Goal: Find specific fact: Find specific fact

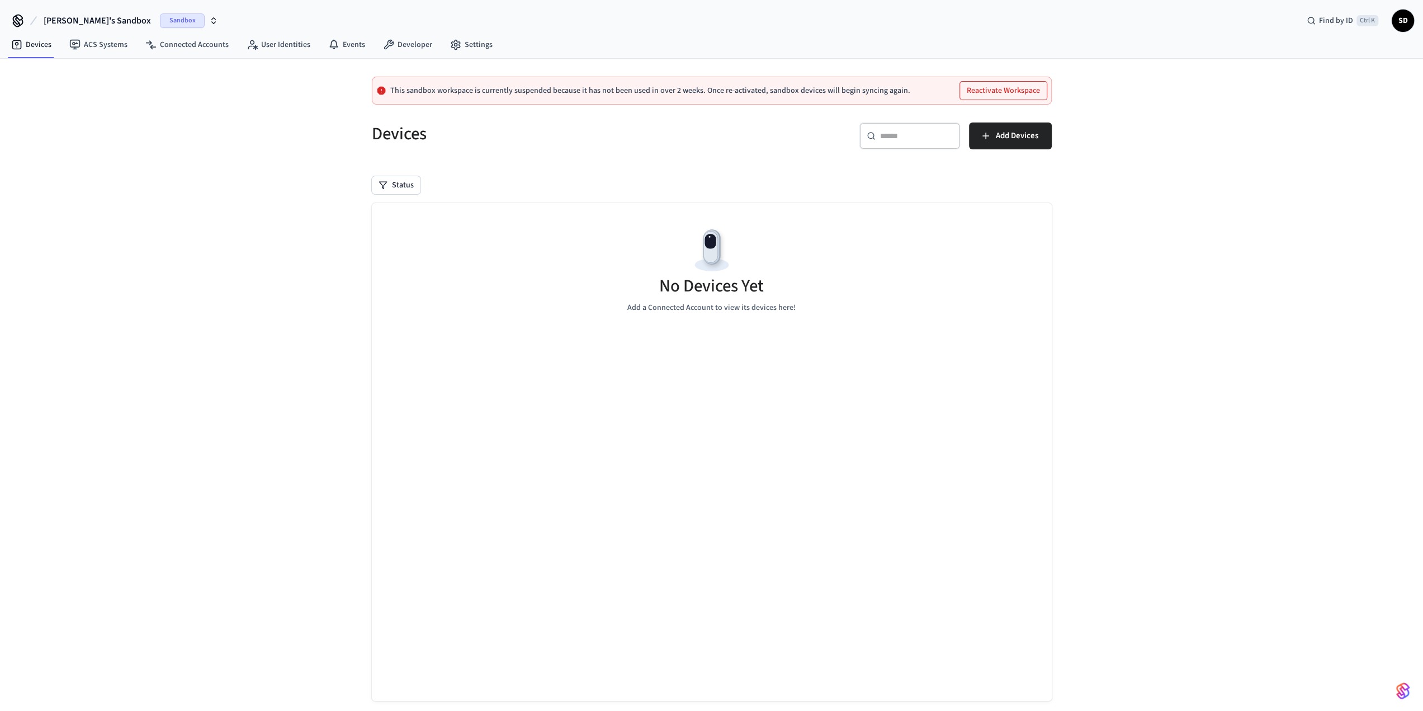
click at [160, 20] on span "Sandbox" at bounding box center [182, 20] width 45 height 15
click at [152, 63] on div "Paradise Golf Production" at bounding box center [103, 71] width 162 height 21
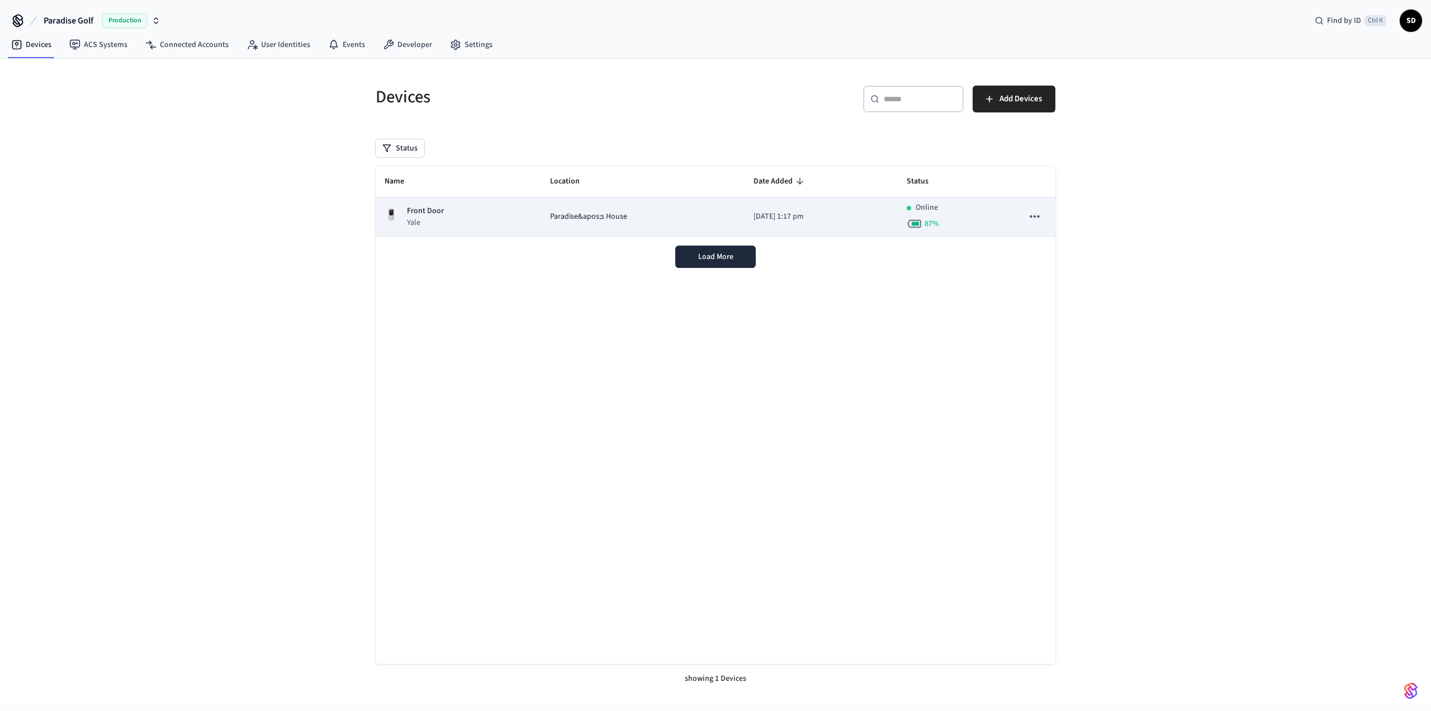
click at [550, 213] on span "Paradise&apos;s House" at bounding box center [588, 217] width 77 height 12
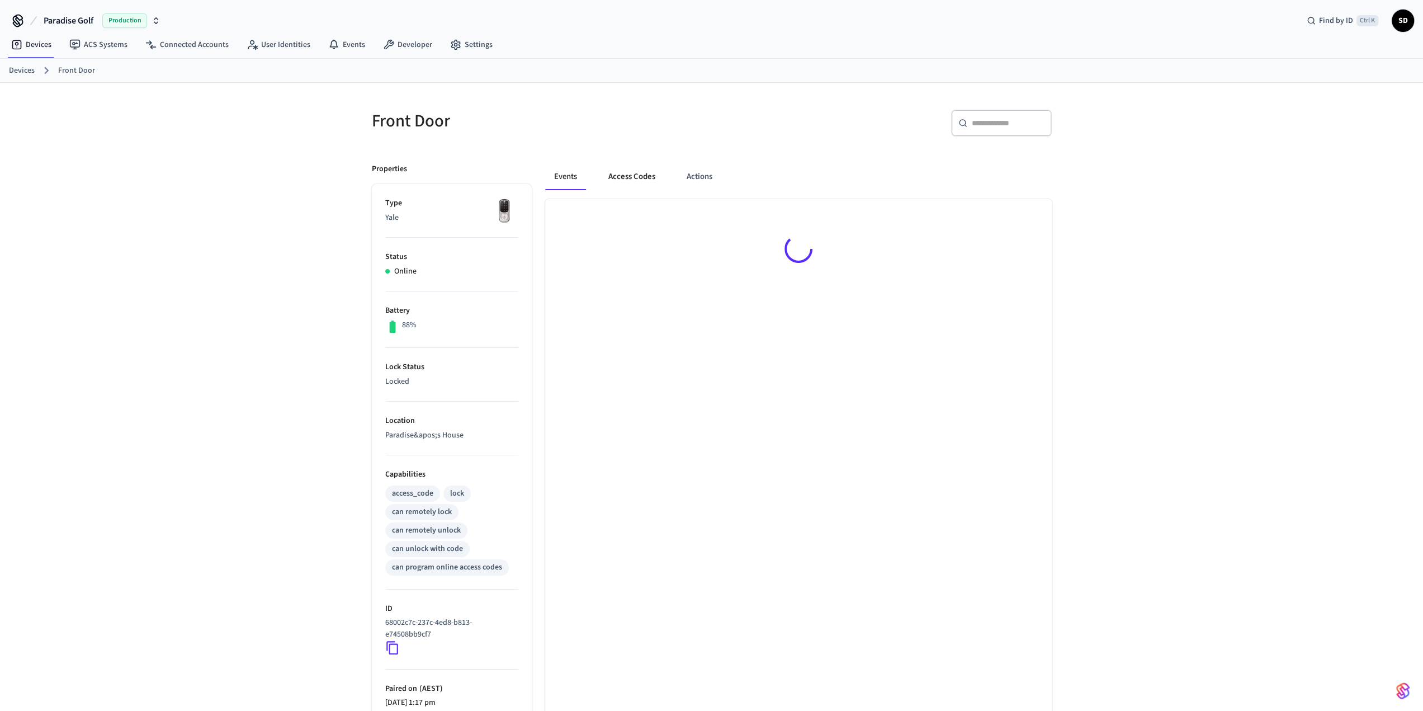
click at [640, 183] on button "Access Codes" at bounding box center [631, 176] width 65 height 27
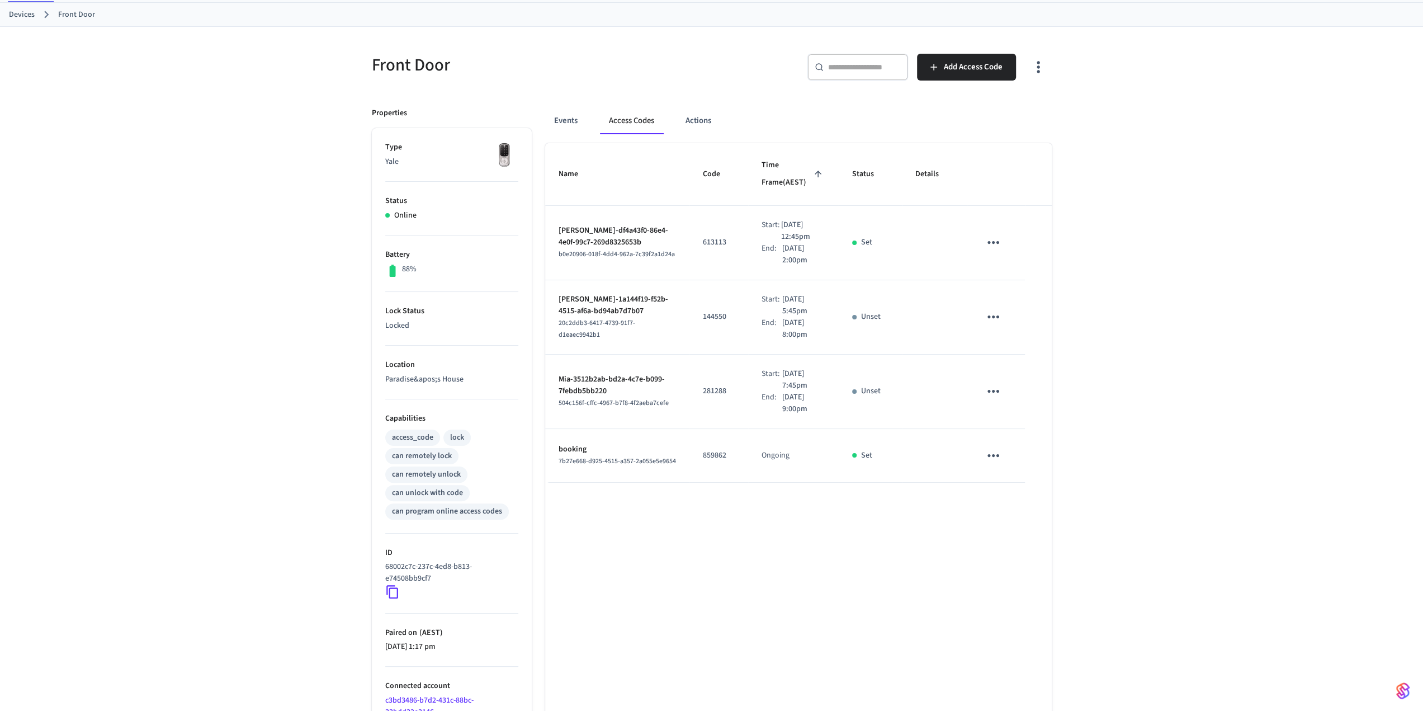
scroll to position [112, 0]
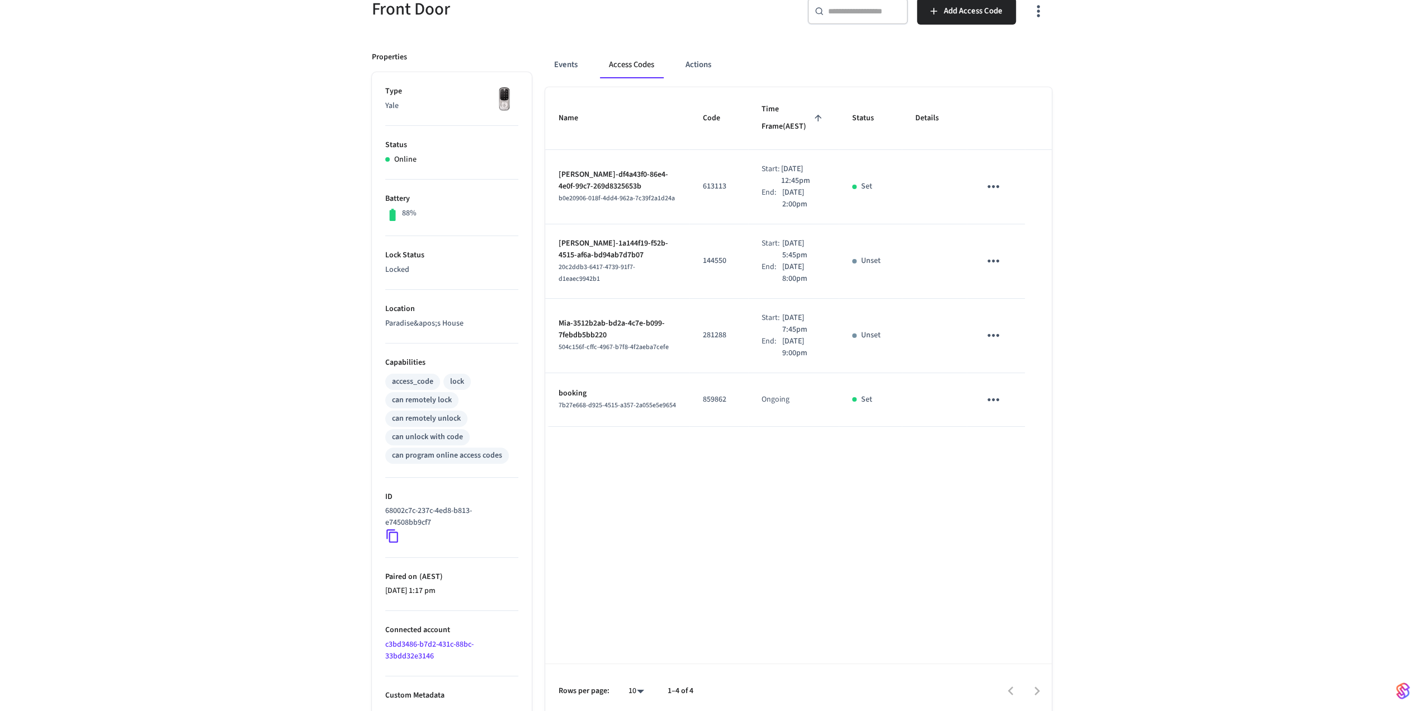
click at [703, 185] on p "613113" at bounding box center [719, 187] width 32 height 12
copy p "613113"
click at [572, 66] on button "Events" at bounding box center [565, 64] width 41 height 27
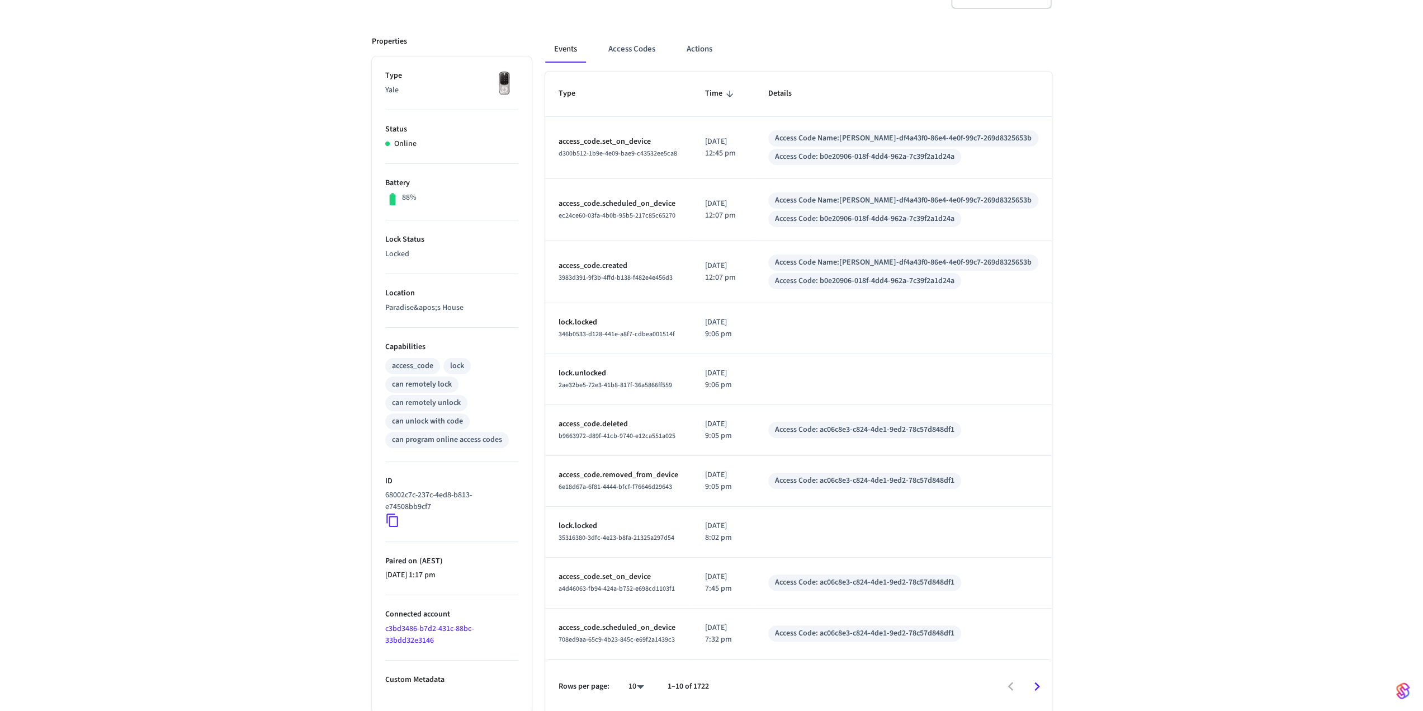
scroll to position [0, 0]
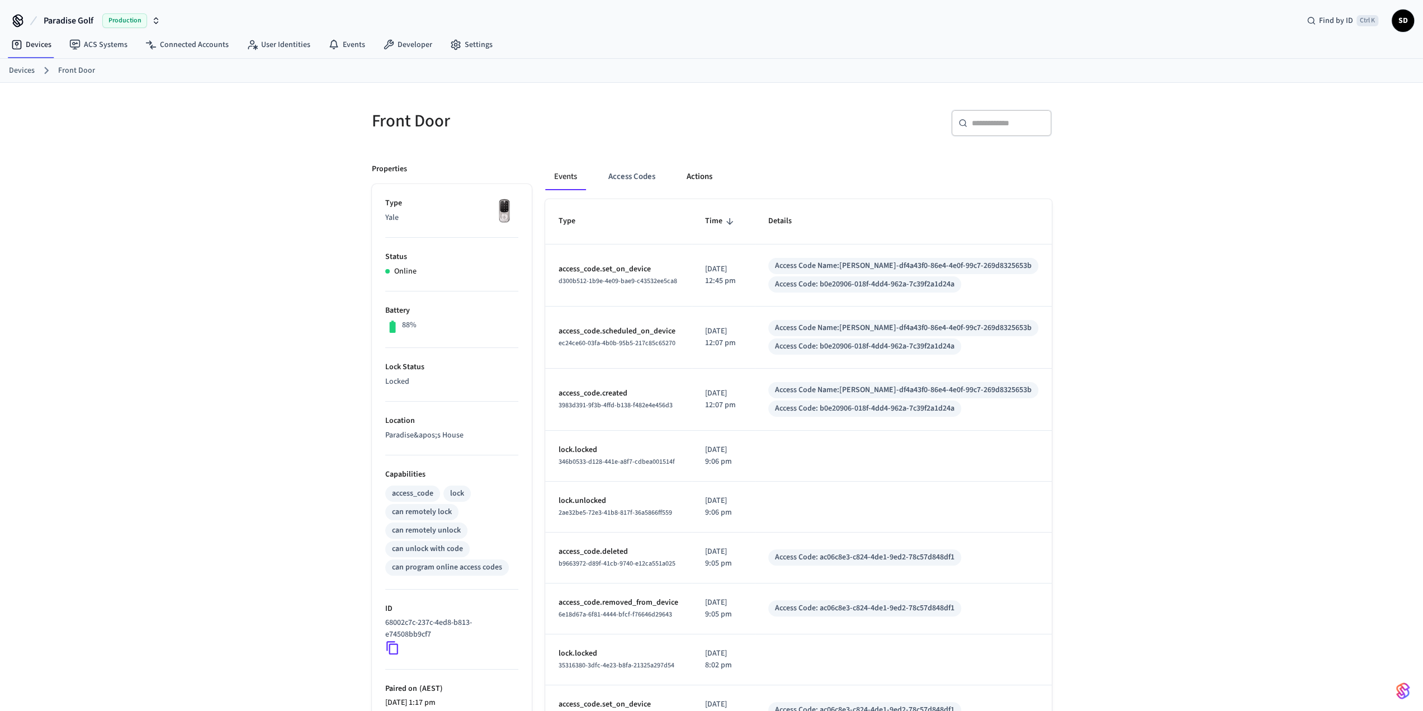
click at [698, 178] on button "Actions" at bounding box center [700, 176] width 44 height 27
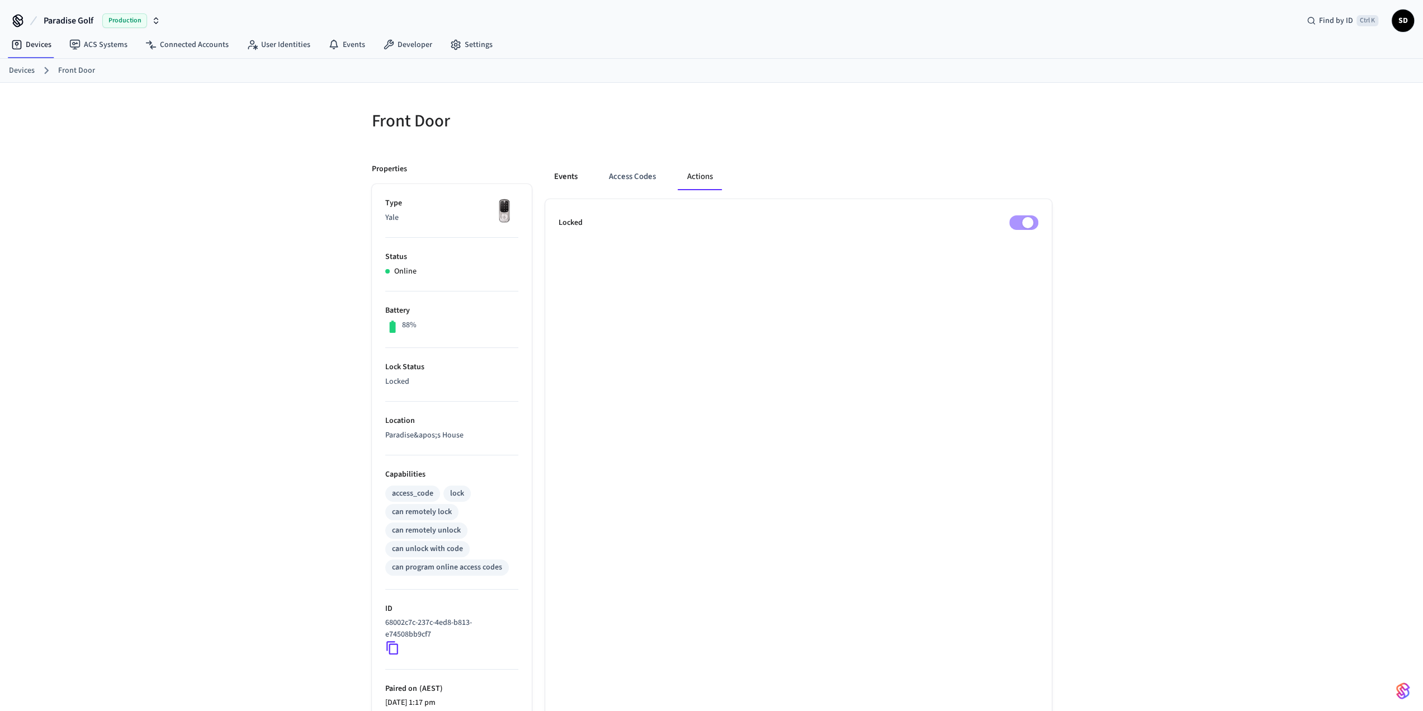
click at [575, 176] on button "Events" at bounding box center [565, 176] width 41 height 27
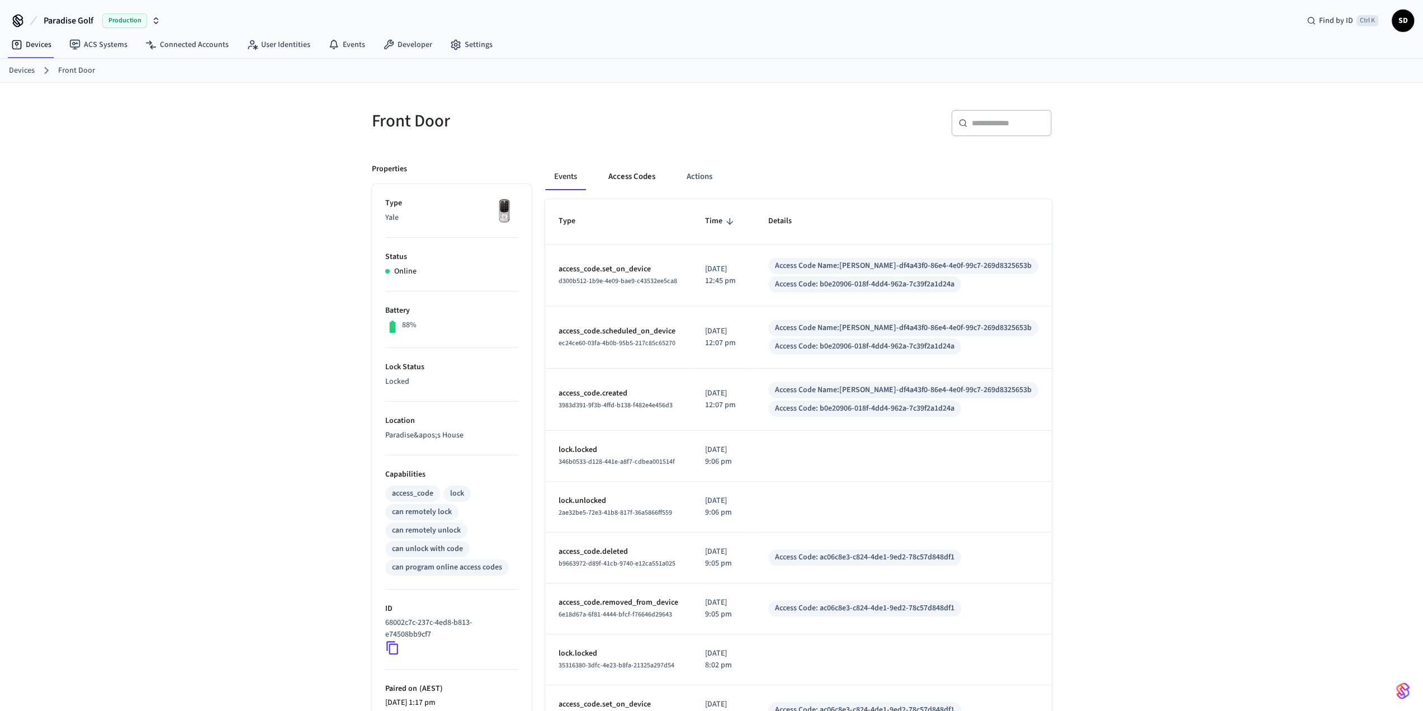
click at [635, 174] on button "Access Codes" at bounding box center [631, 176] width 65 height 27
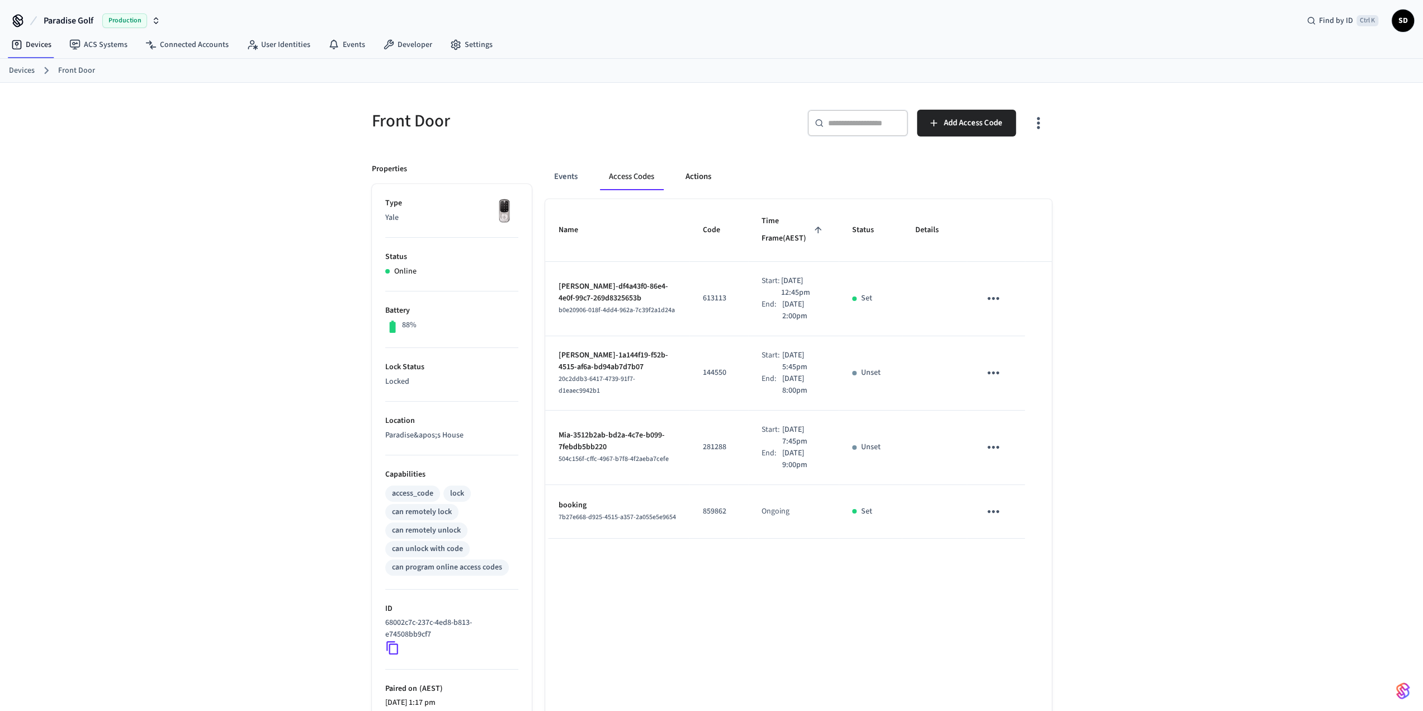
click at [691, 176] on button "Actions" at bounding box center [698, 176] width 44 height 27
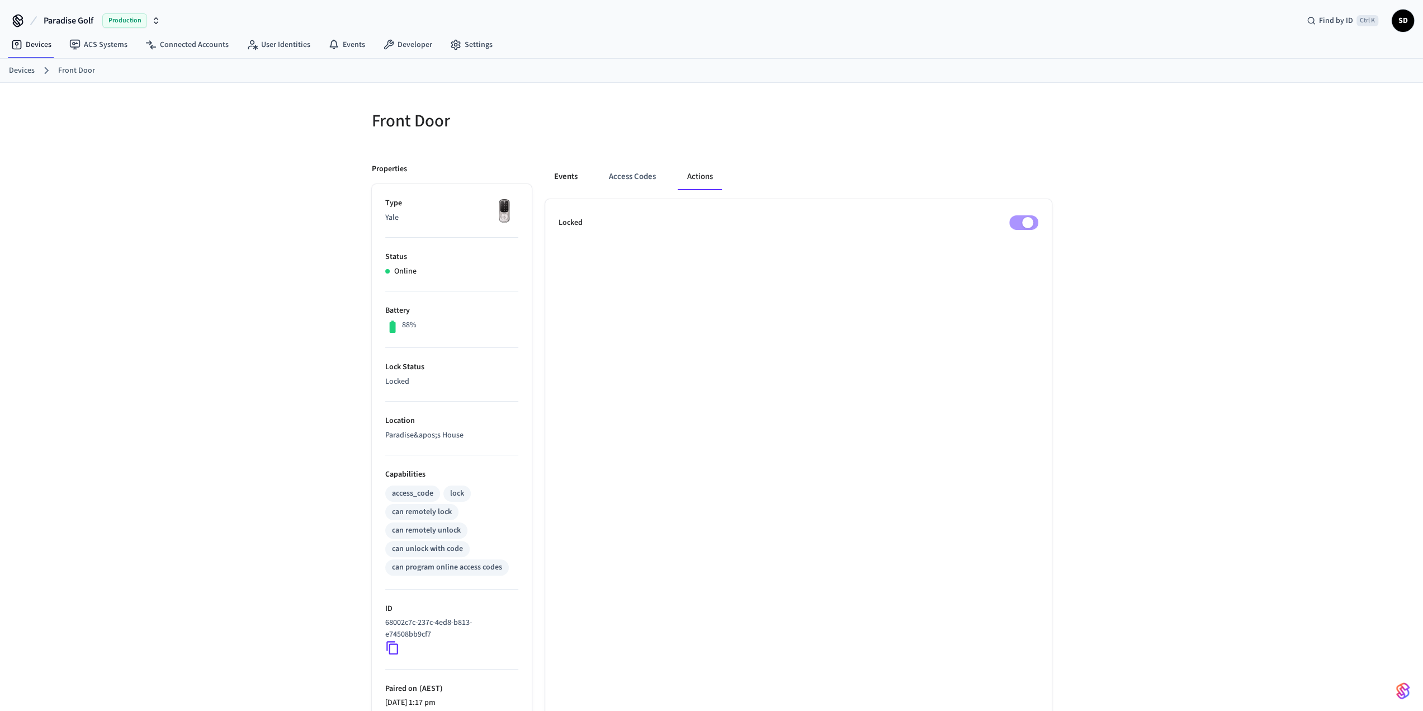
click at [561, 170] on button "Events" at bounding box center [565, 176] width 41 height 27
